Goal: Task Accomplishment & Management: Manage account settings

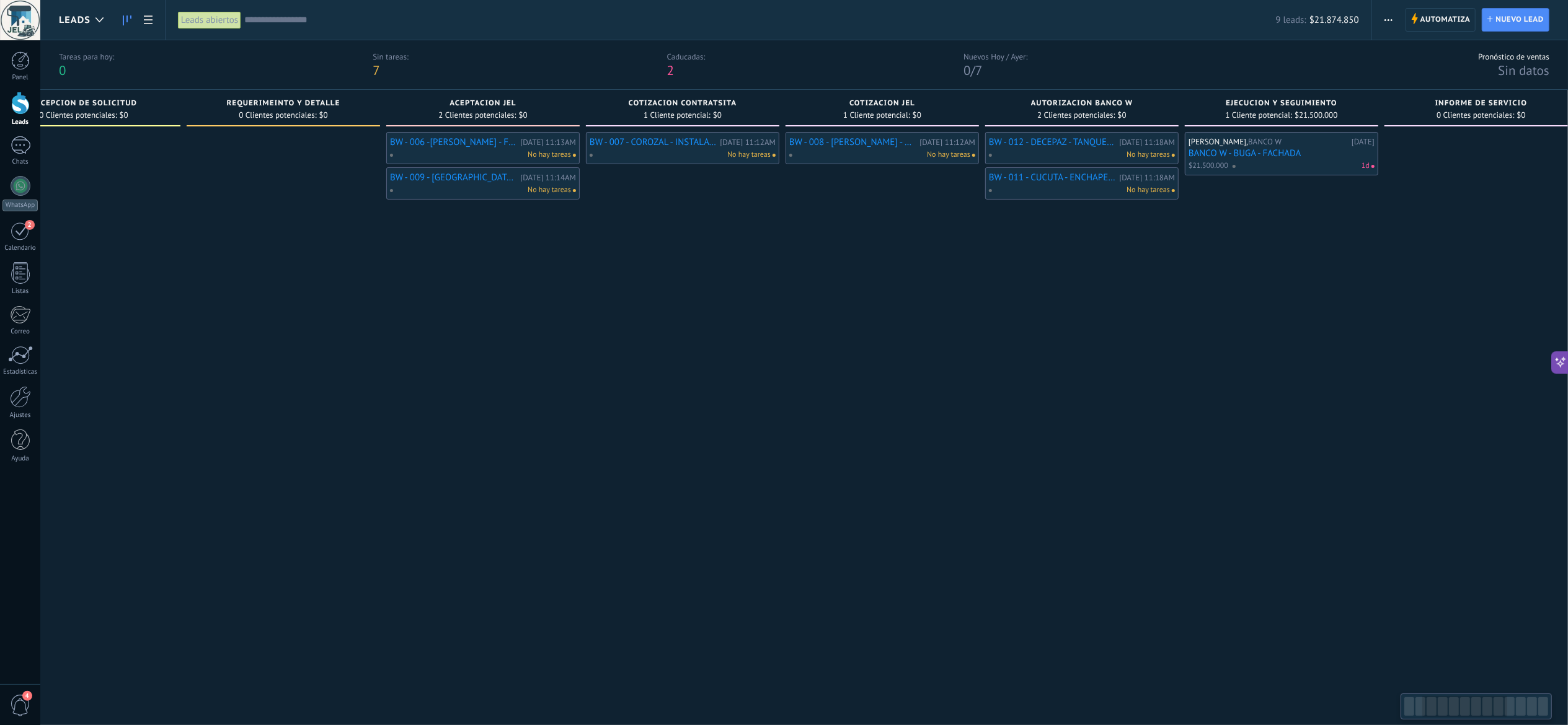
scroll to position [0, 359]
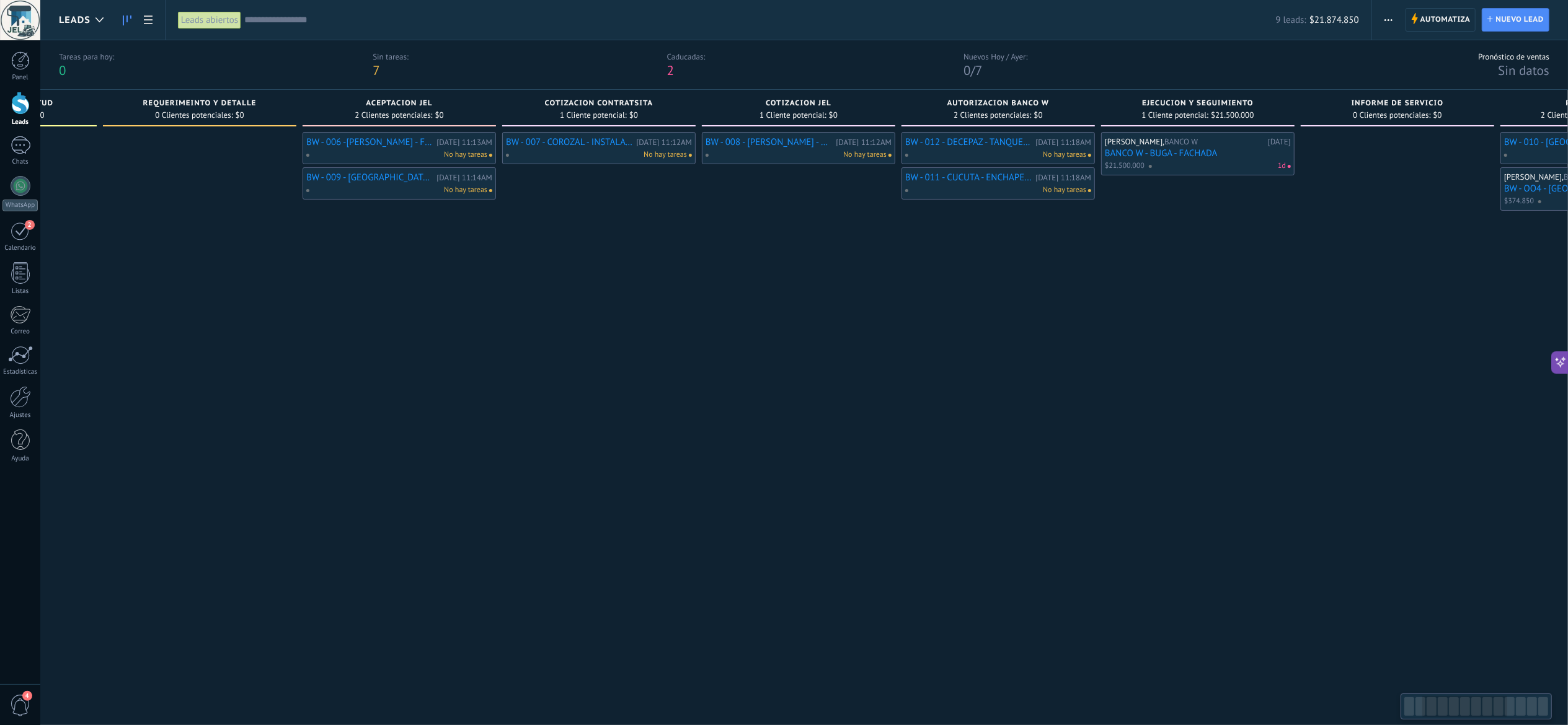
drag, startPoint x: 935, startPoint y: 484, endPoint x: 573, endPoint y: 500, distance: 362.4
click at [576, 500] on div "BW - 007 - COROZAL - INSTALACION DE TECHO PARA TAPAR AIRE ACONDICIONADO ESTRUCT…" at bounding box center [599, 414] width 194 height 564
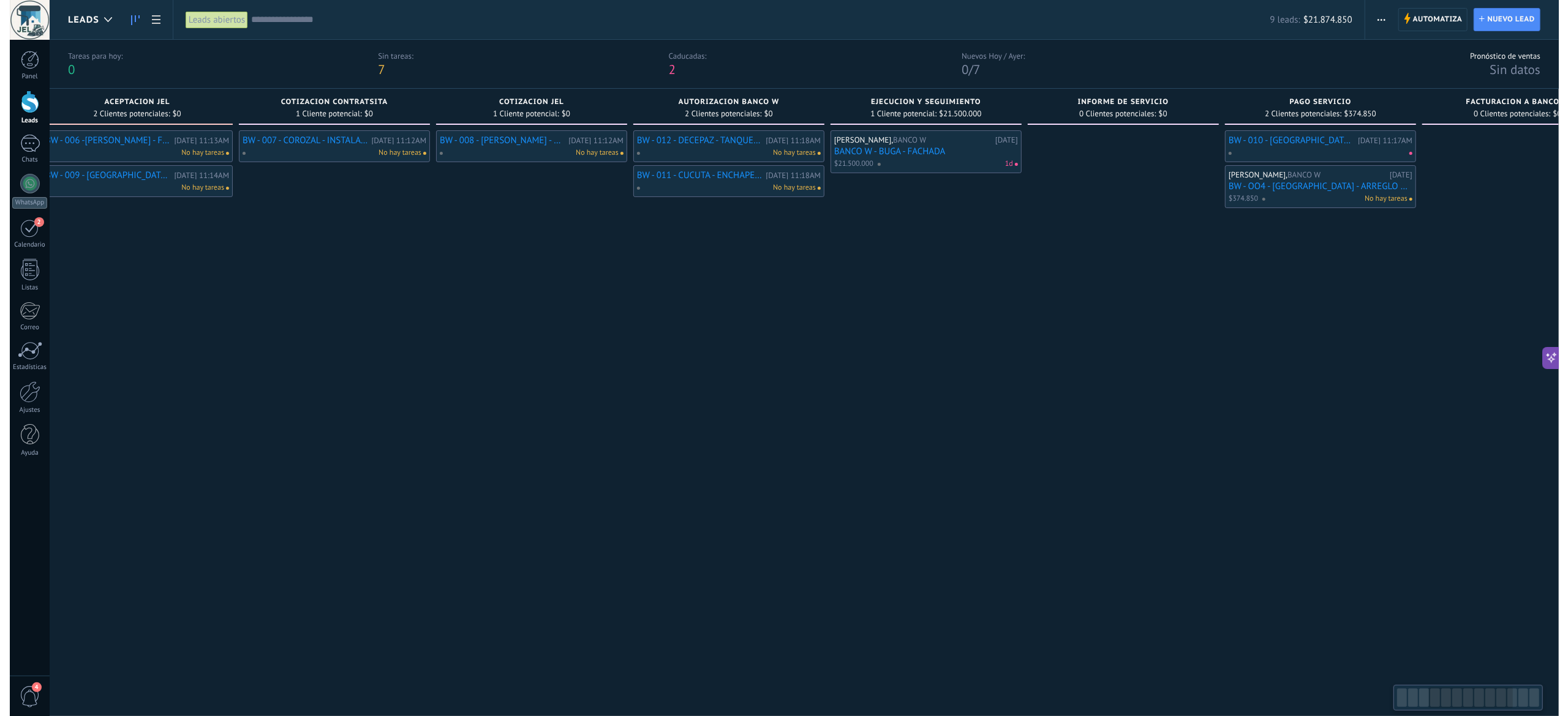
scroll to position [0, 622]
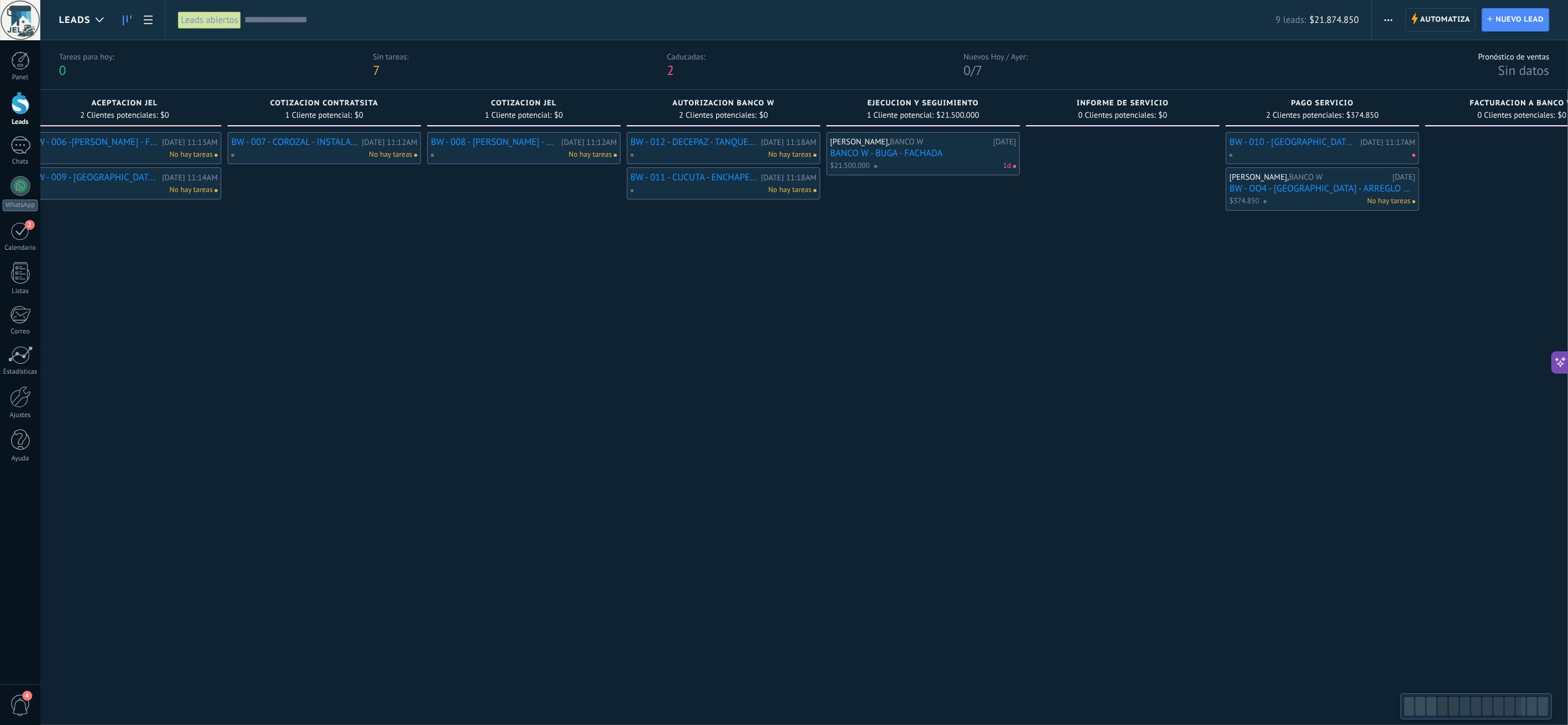
drag, startPoint x: 858, startPoint y: 416, endPoint x: 585, endPoint y: 437, distance: 273.8
click at [591, 438] on div "BW - 008 - [PERSON_NAME] - CAMBIO DE 7 VALDOSAS Y ARREGLO DE HUMEDAD [DATE] 11:…" at bounding box center [524, 414] width 194 height 564
click at [511, 143] on link "BW - 008 - [PERSON_NAME] - CAMBIO DE 7 VALDOSAS Y ARREGLO DE HUMEDAD" at bounding box center [494, 142] width 127 height 10
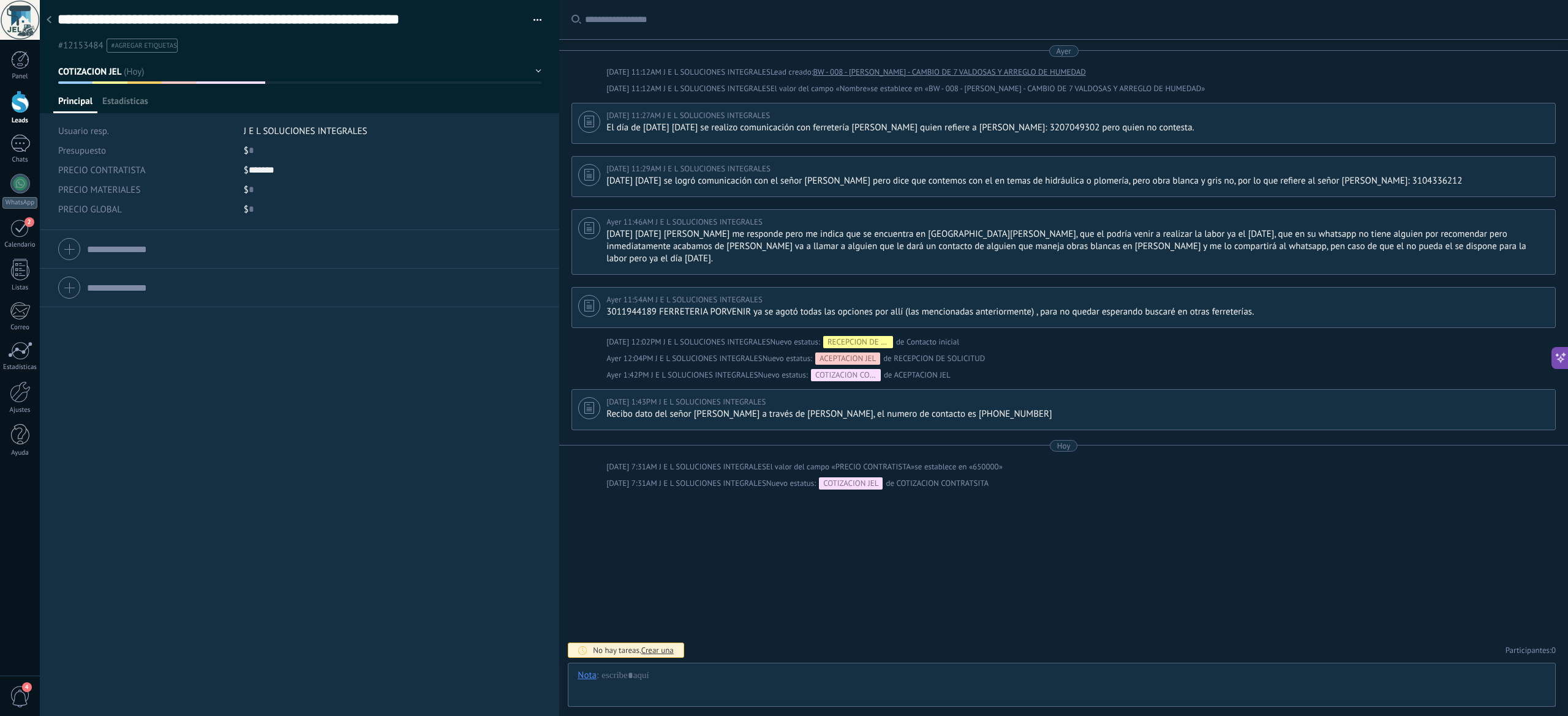
scroll to position [18, 0]
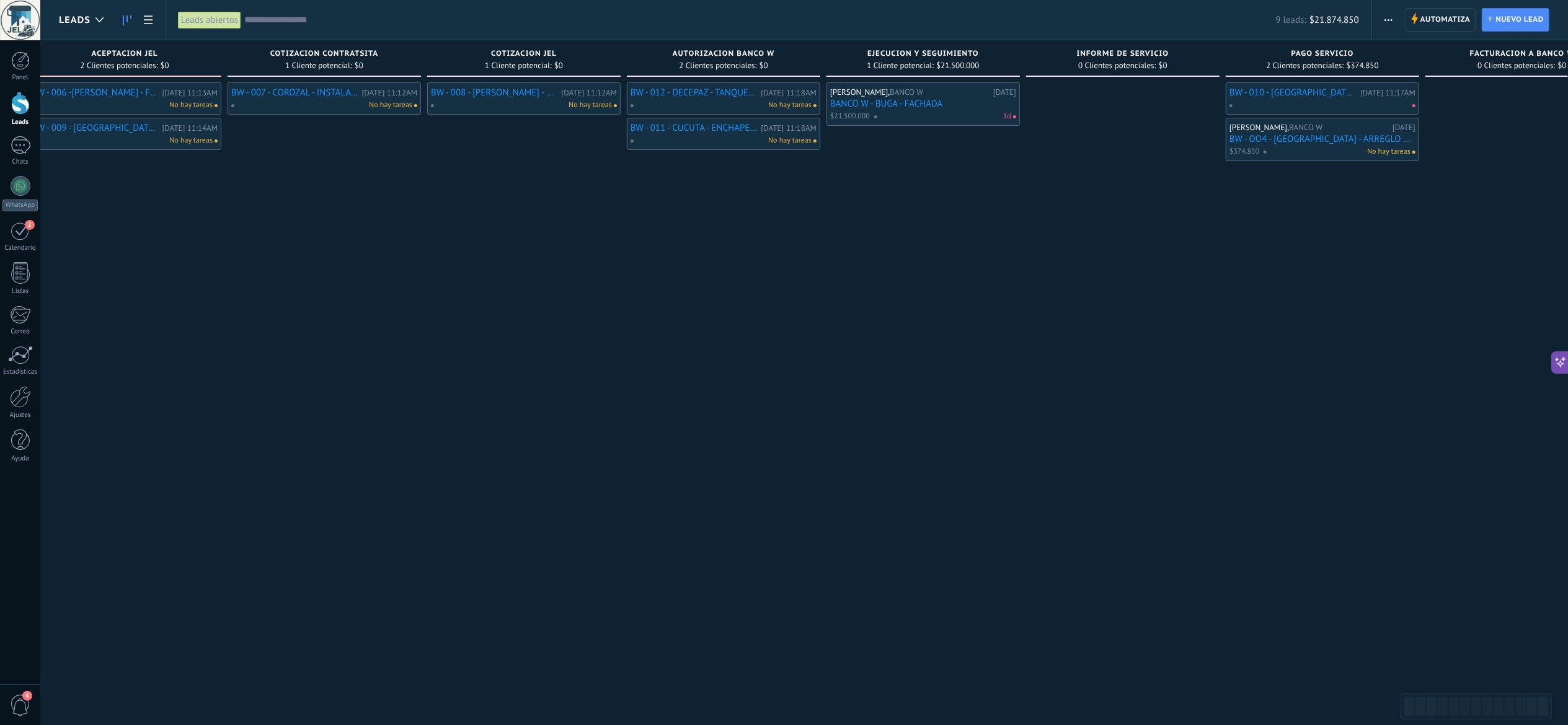
click at [313, 88] on link "BW - 007 - COROZAL - INSTALACION DE TECHO PARA TAPAR AIRE ACONDICIONADO ESTRUCT…" at bounding box center [294, 92] width 127 height 10
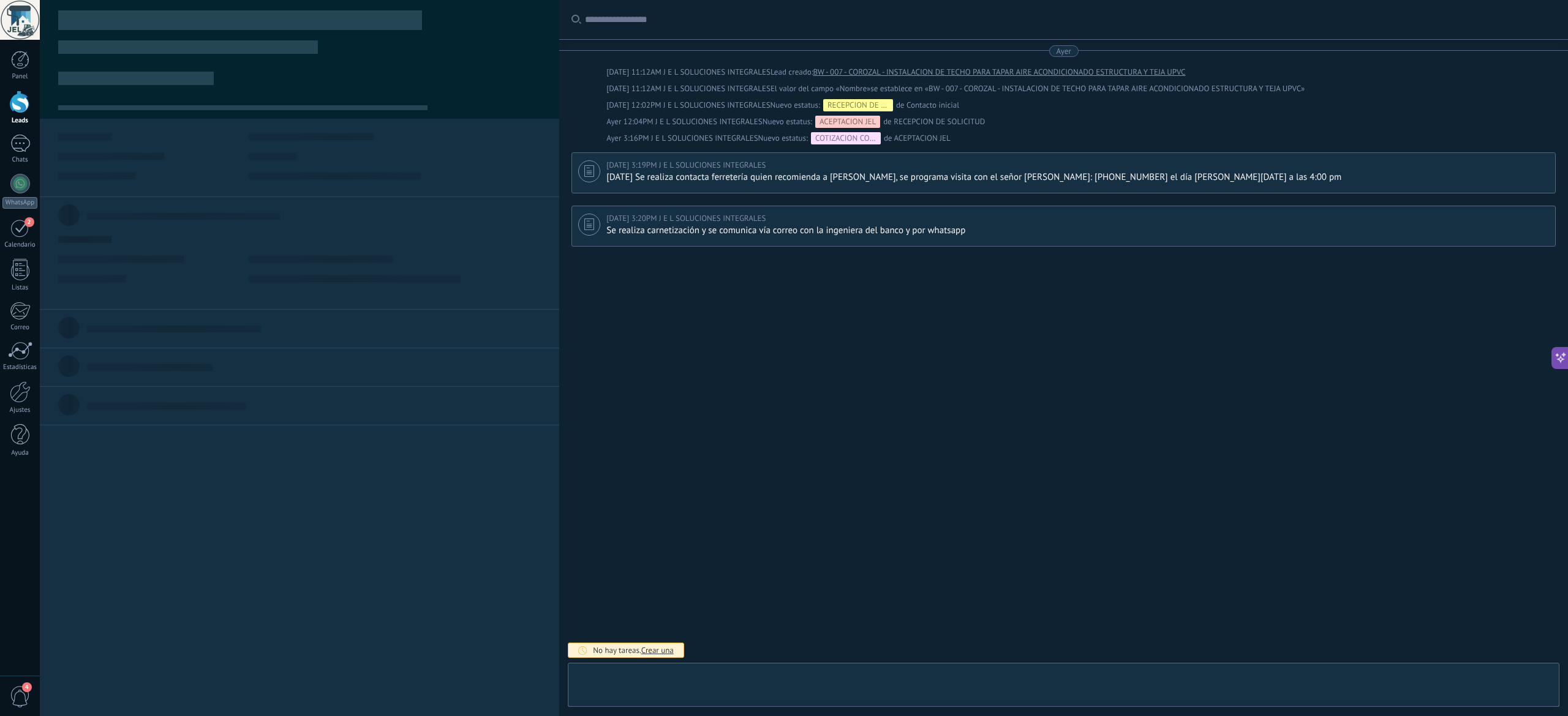
type textarea "**********"
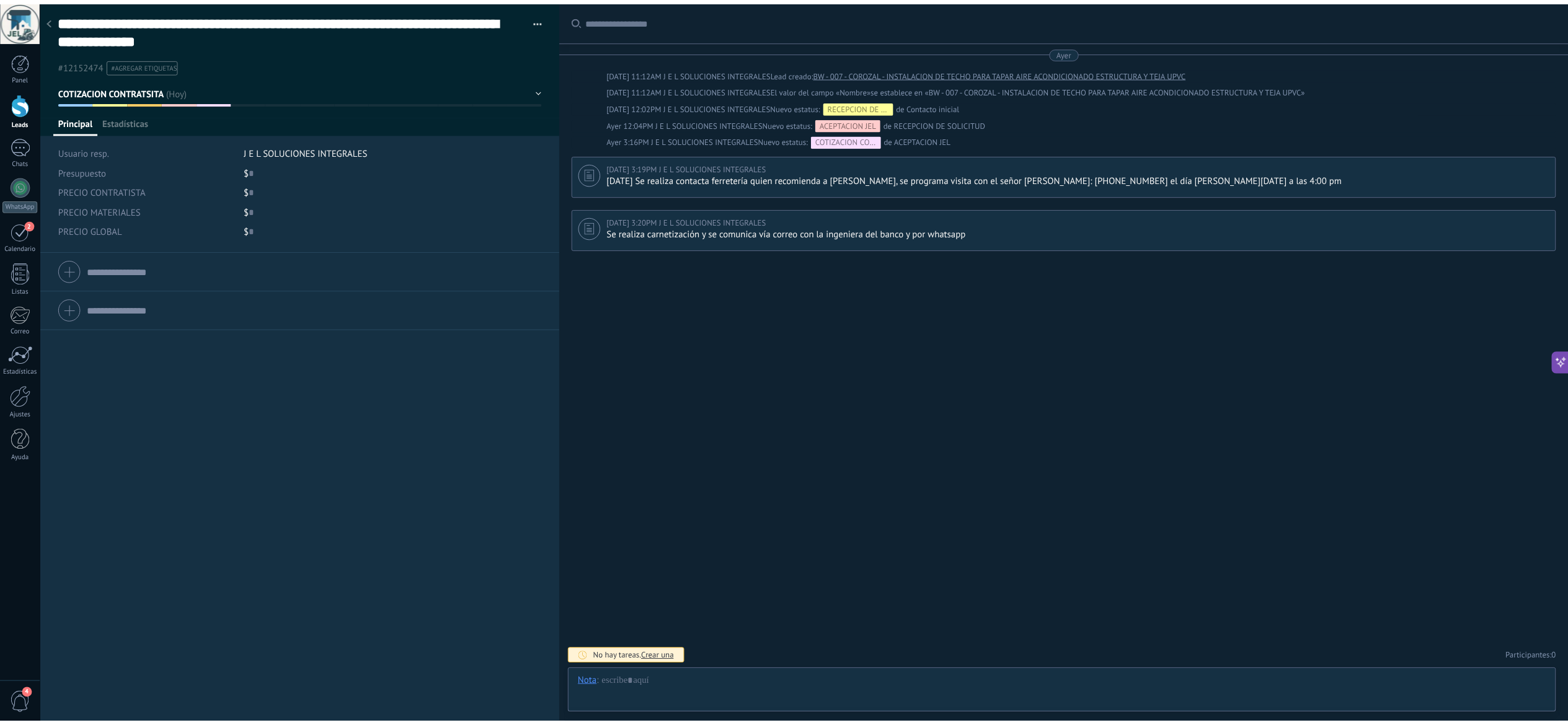
scroll to position [37, 0]
